Goal: Task Accomplishment & Management: Use online tool/utility

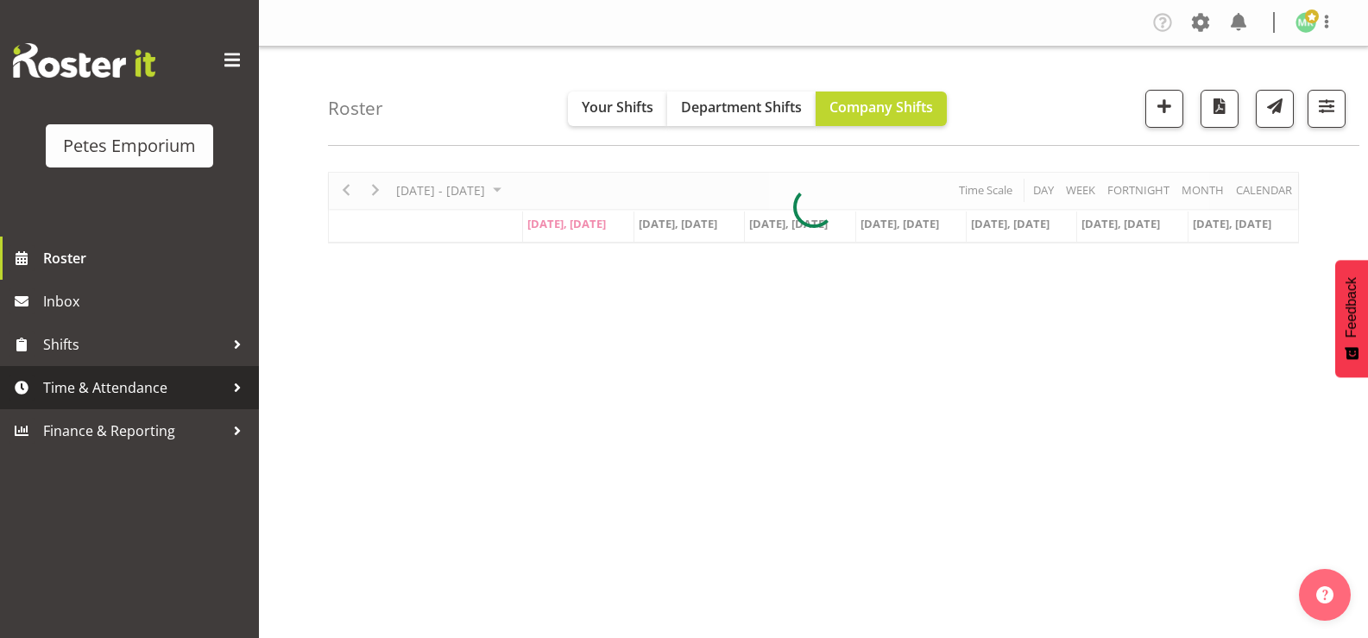
click at [178, 395] on span "Time & Attendance" at bounding box center [133, 388] width 181 height 26
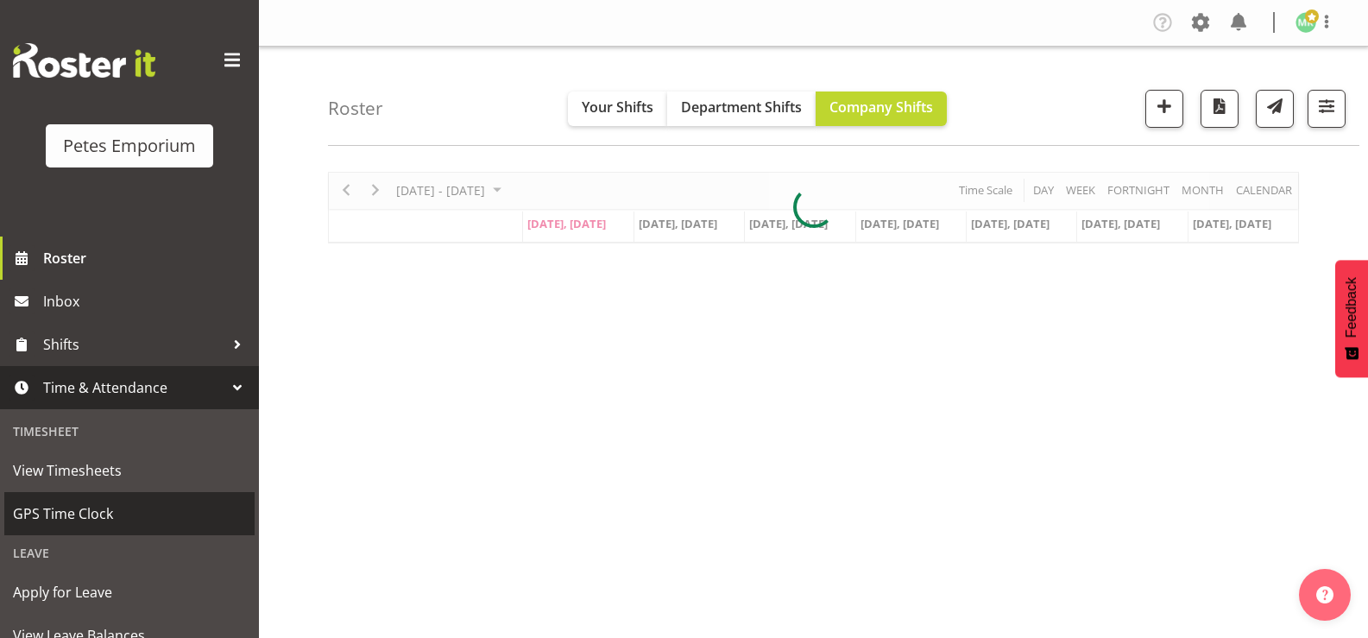
click at [127, 511] on span "GPS Time Clock" at bounding box center [129, 514] width 233 height 26
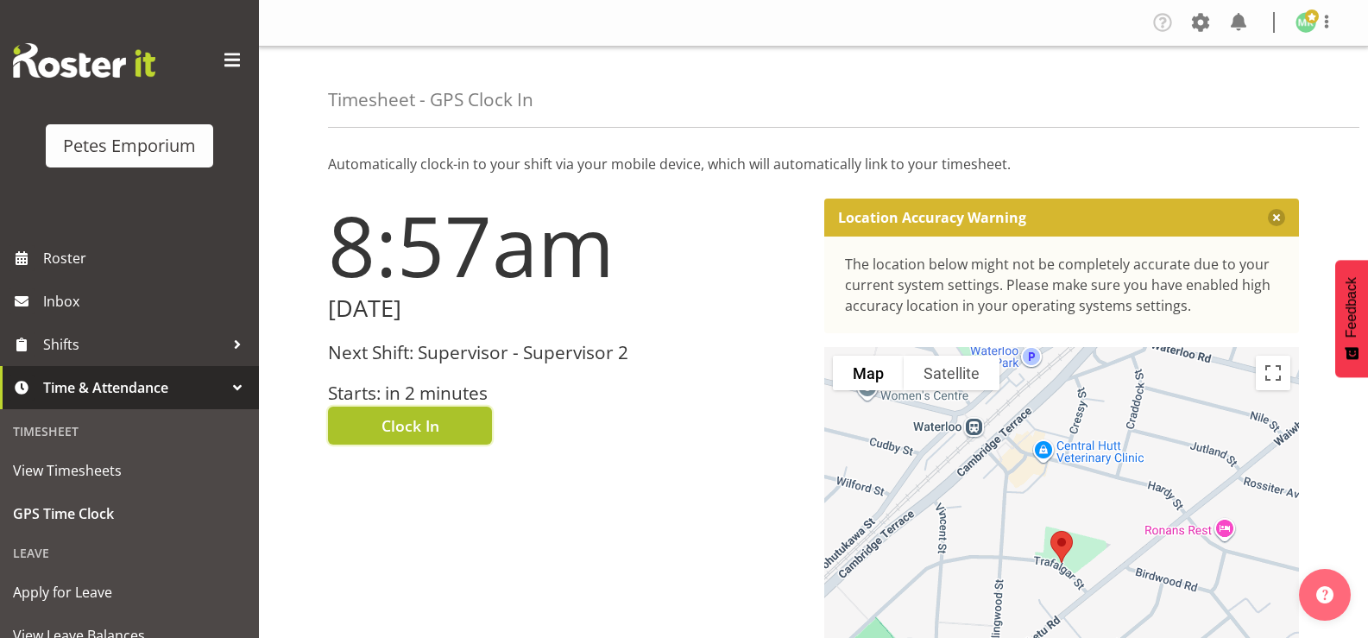
click at [467, 425] on button "Clock In" at bounding box center [410, 426] width 164 height 38
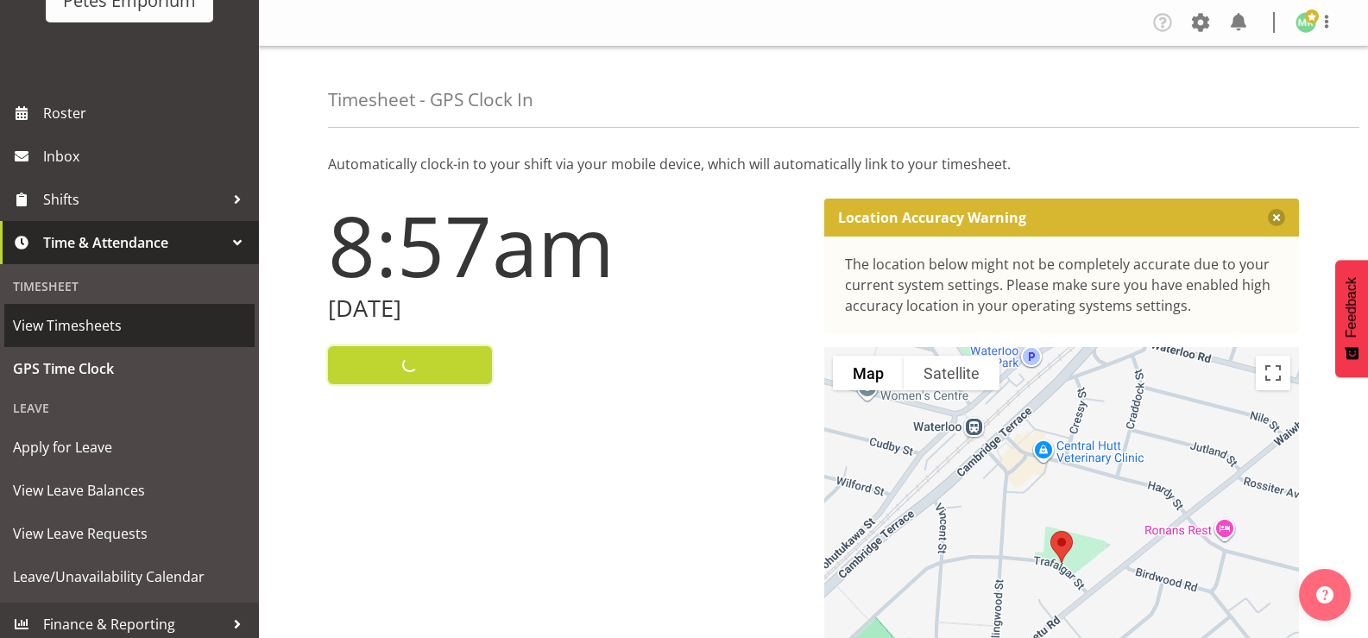
scroll to position [153, 0]
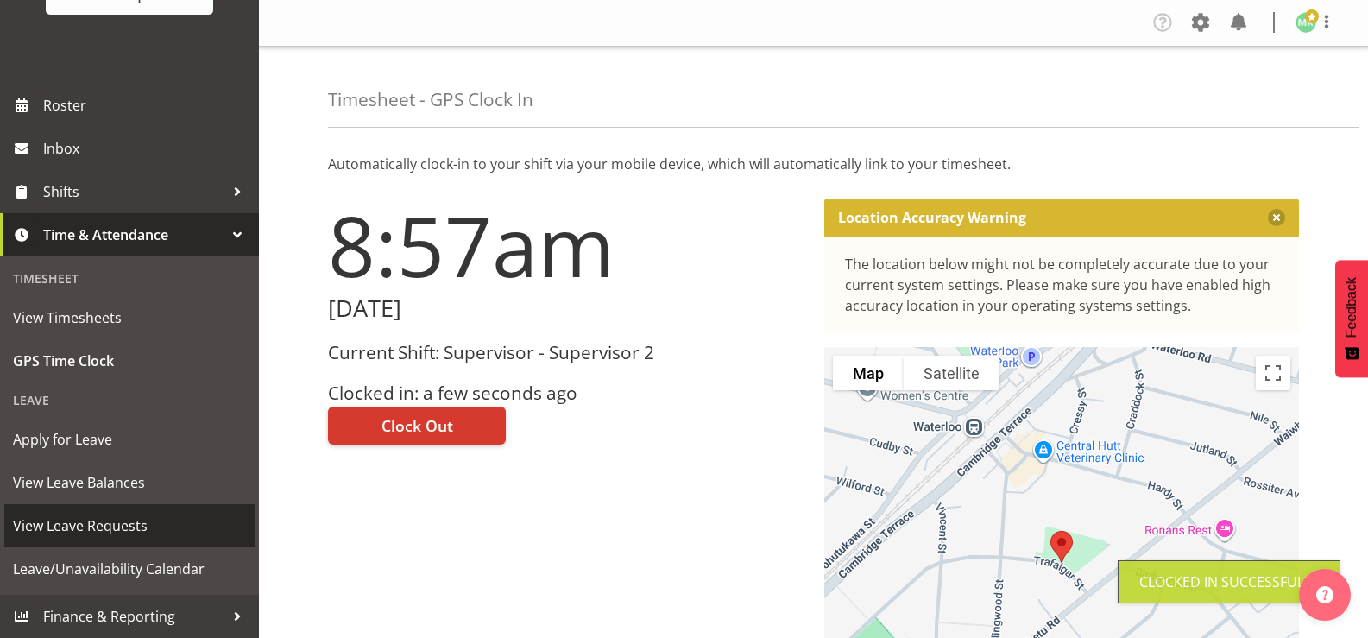
click at [138, 524] on span "View Leave Requests" at bounding box center [129, 526] width 233 height 26
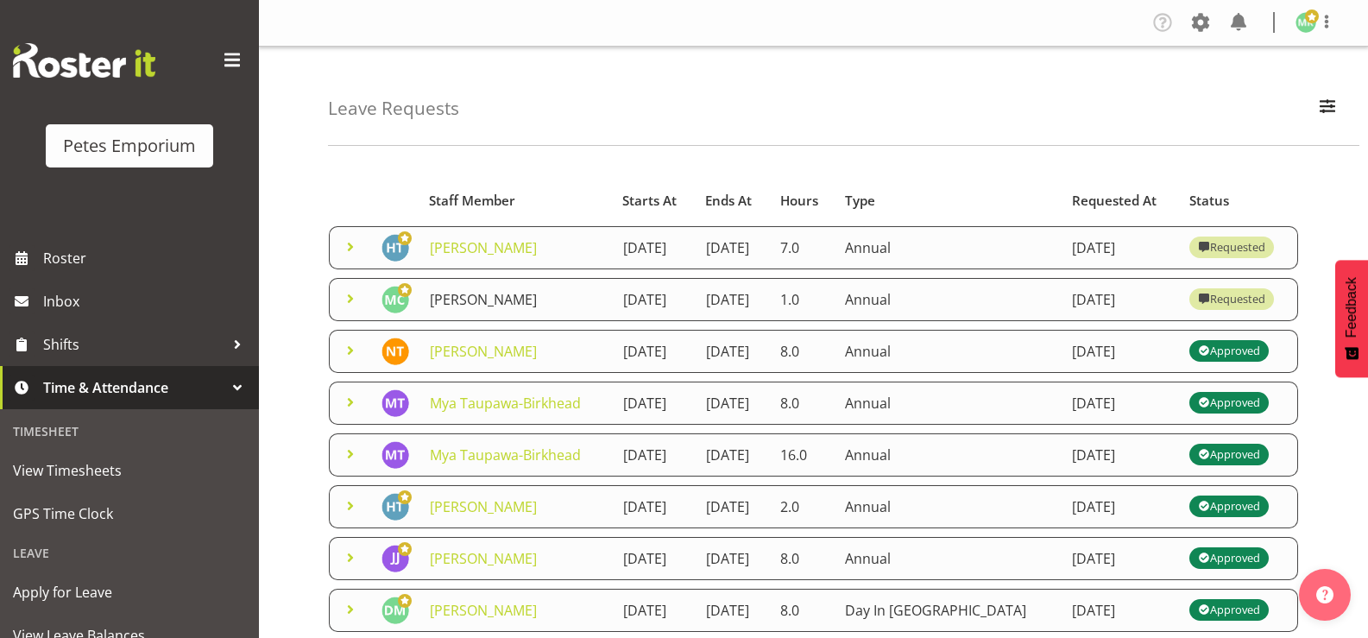
click at [488, 309] on link "Melissa Cowen" at bounding box center [483, 299] width 107 height 19
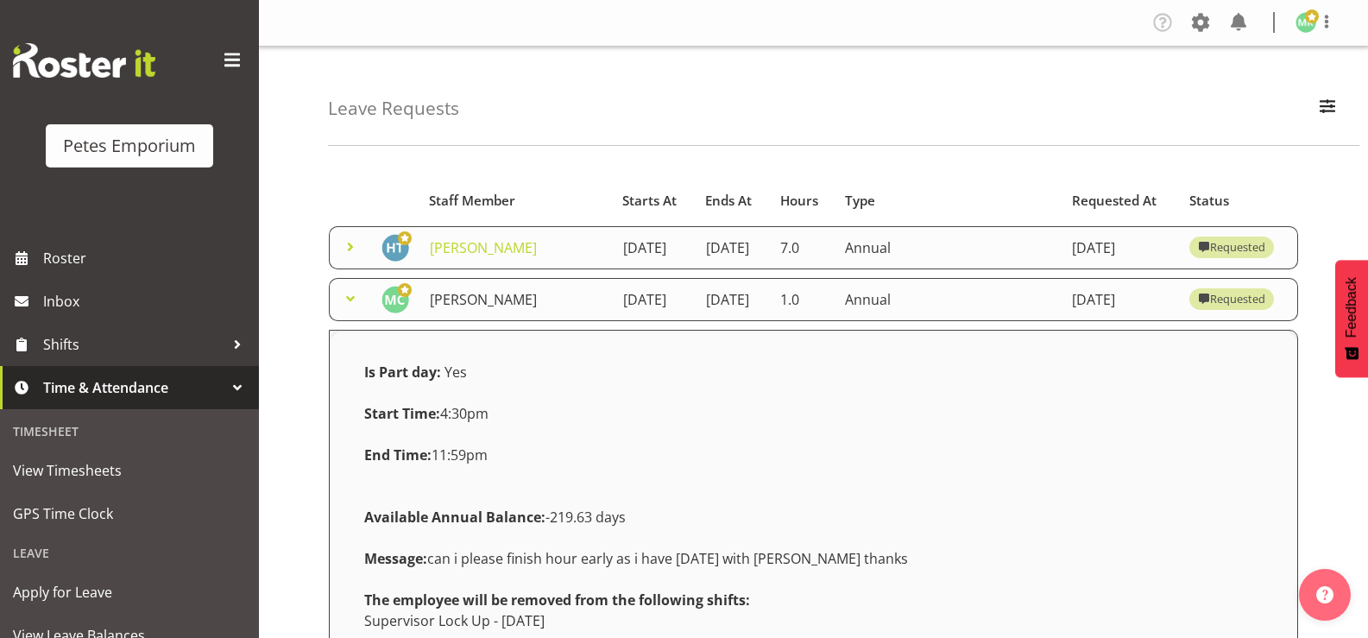
click at [515, 309] on link "Melissa Cowen" at bounding box center [483, 299] width 107 height 19
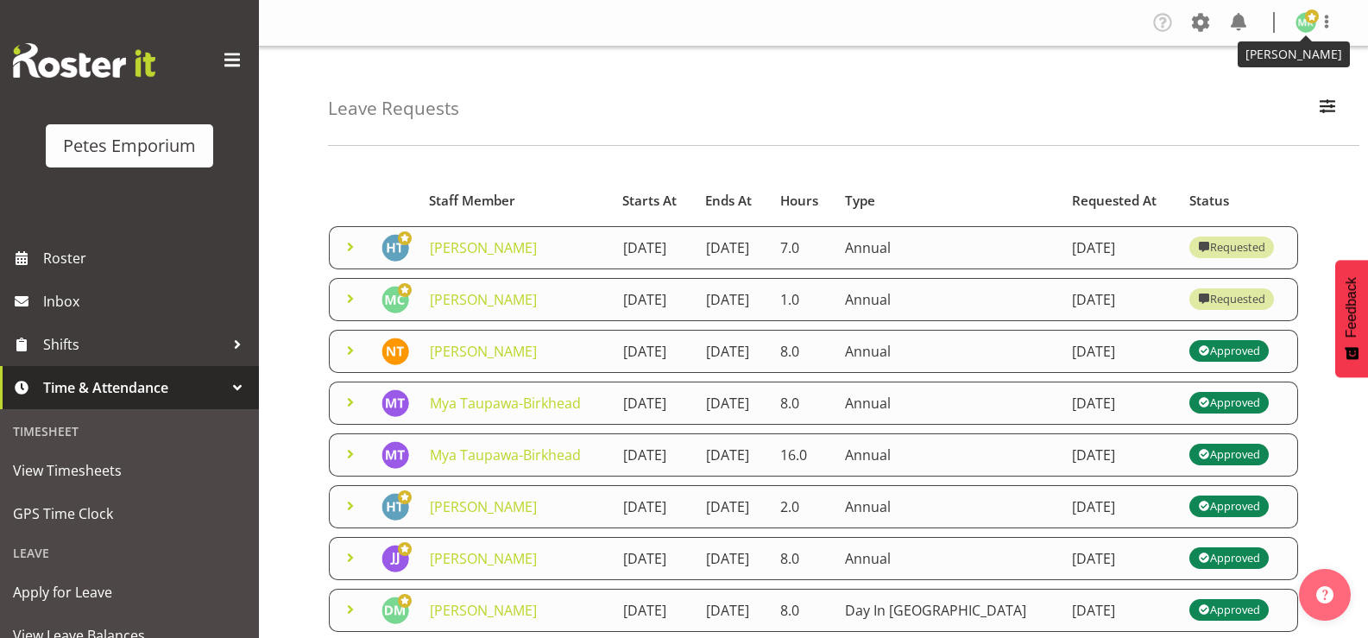
click at [1312, 22] on span at bounding box center [1312, 16] width 14 height 14
click at [1217, 92] on link "Log Out" at bounding box center [1255, 90] width 166 height 31
